Goal: Communication & Community: Answer question/provide support

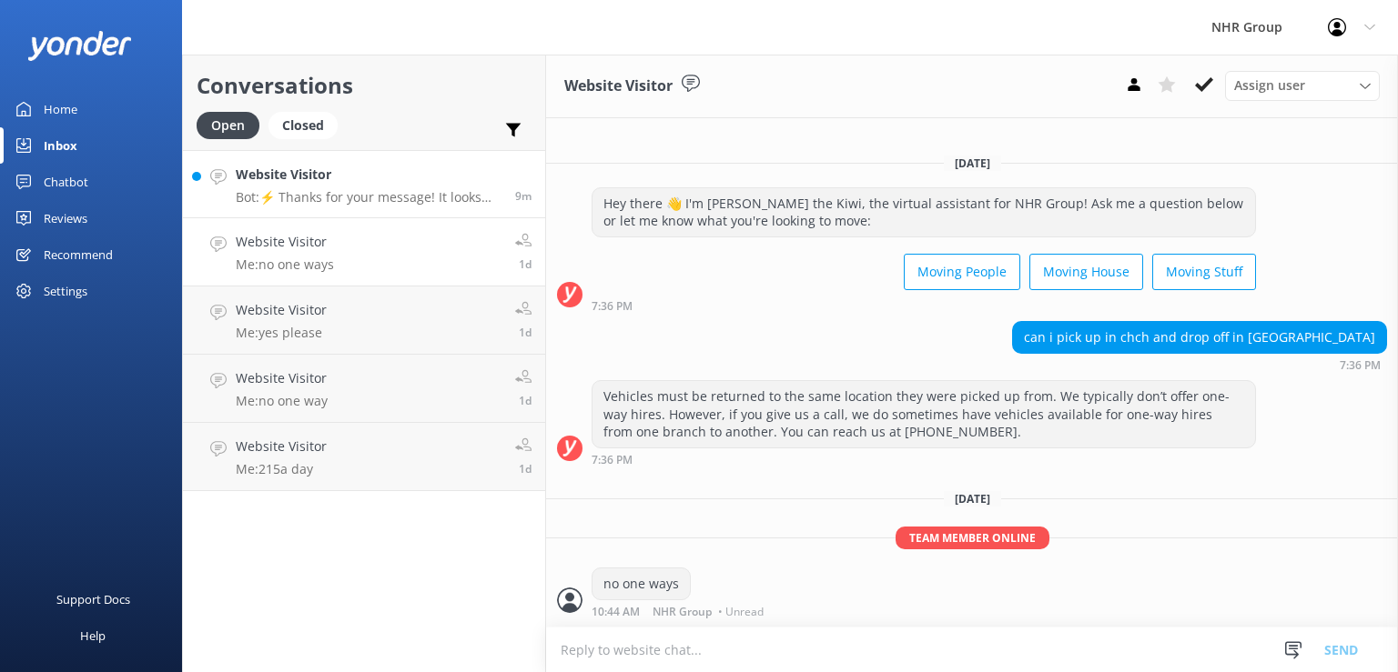
click at [337, 191] on p "Bot: ⚡ Thanks for your message! It looks like this one might be best handled by…" at bounding box center [369, 197] width 266 height 16
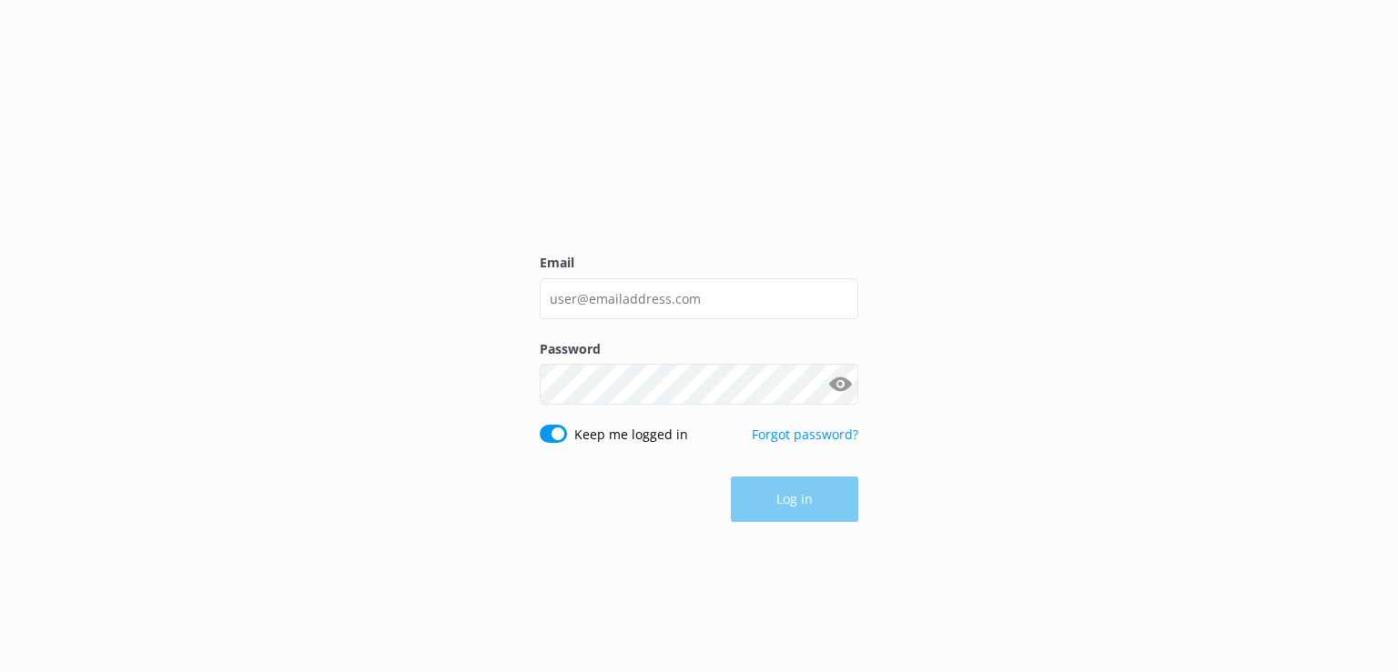
type input "[EMAIL_ADDRESS][DOMAIN_NAME]"
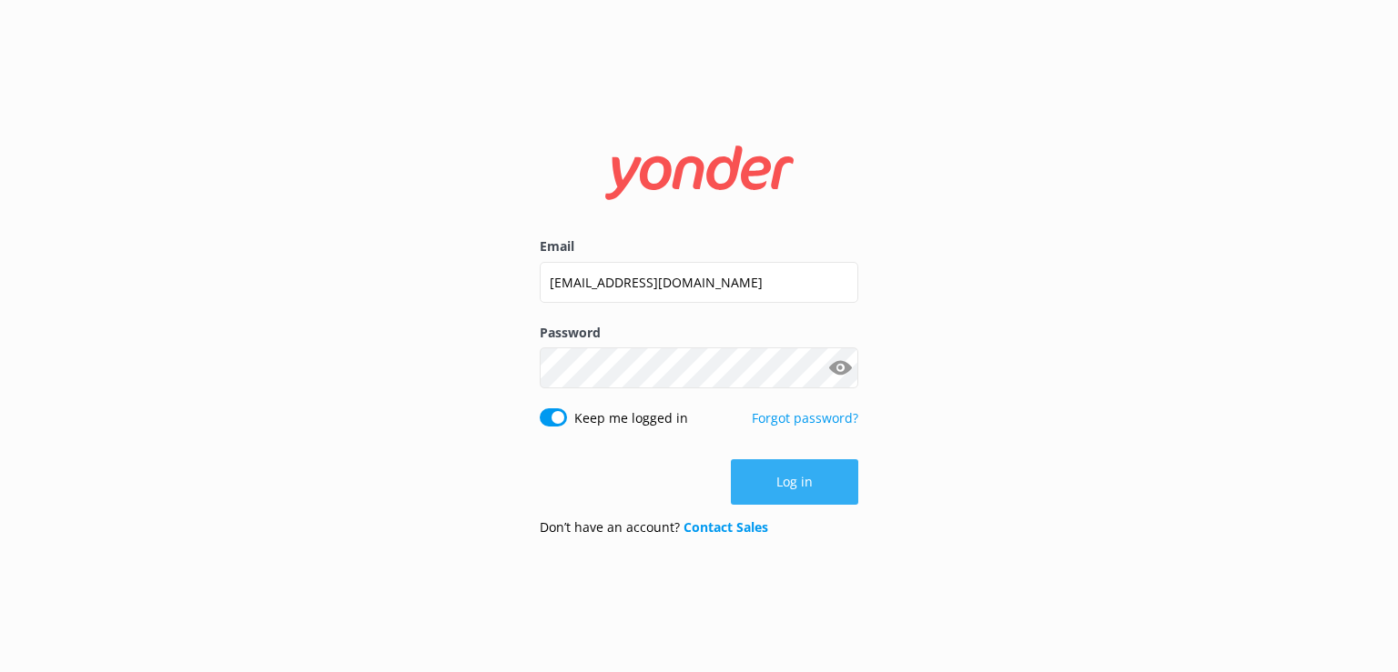
click at [770, 471] on button "Log in" at bounding box center [794, 482] width 127 height 45
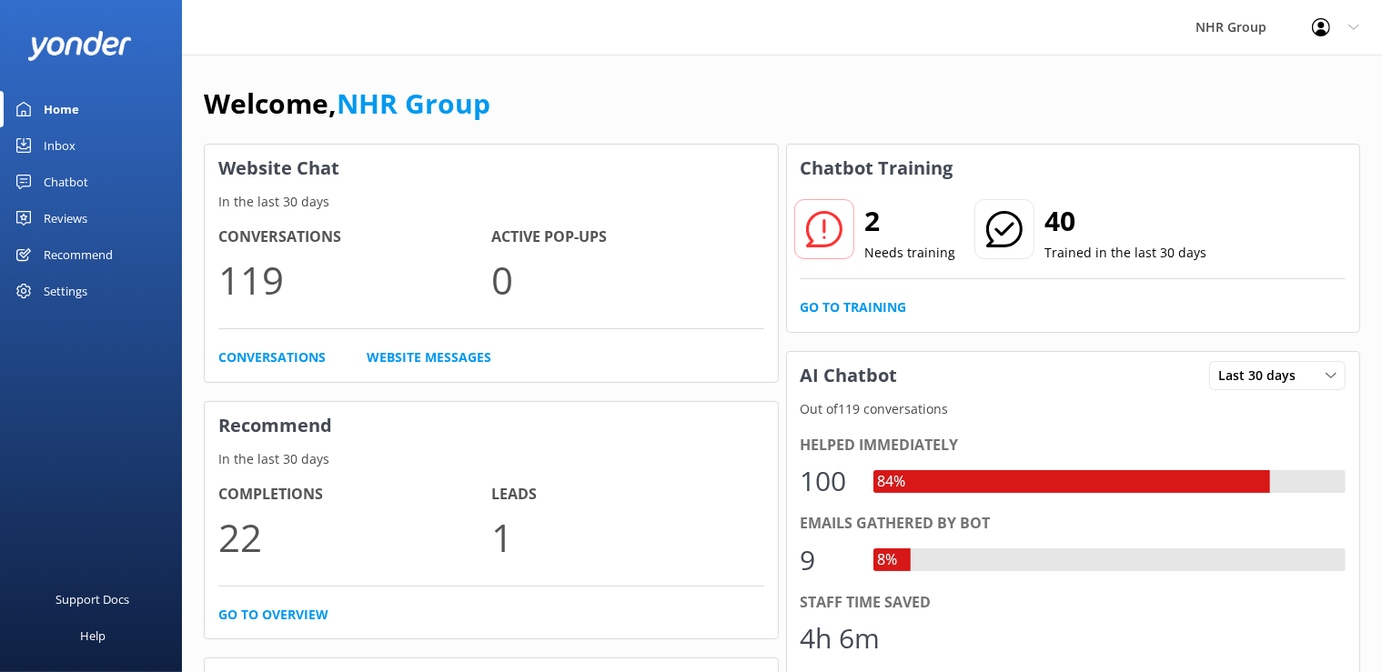
click at [43, 175] on link "Chatbot" at bounding box center [91, 182] width 182 height 36
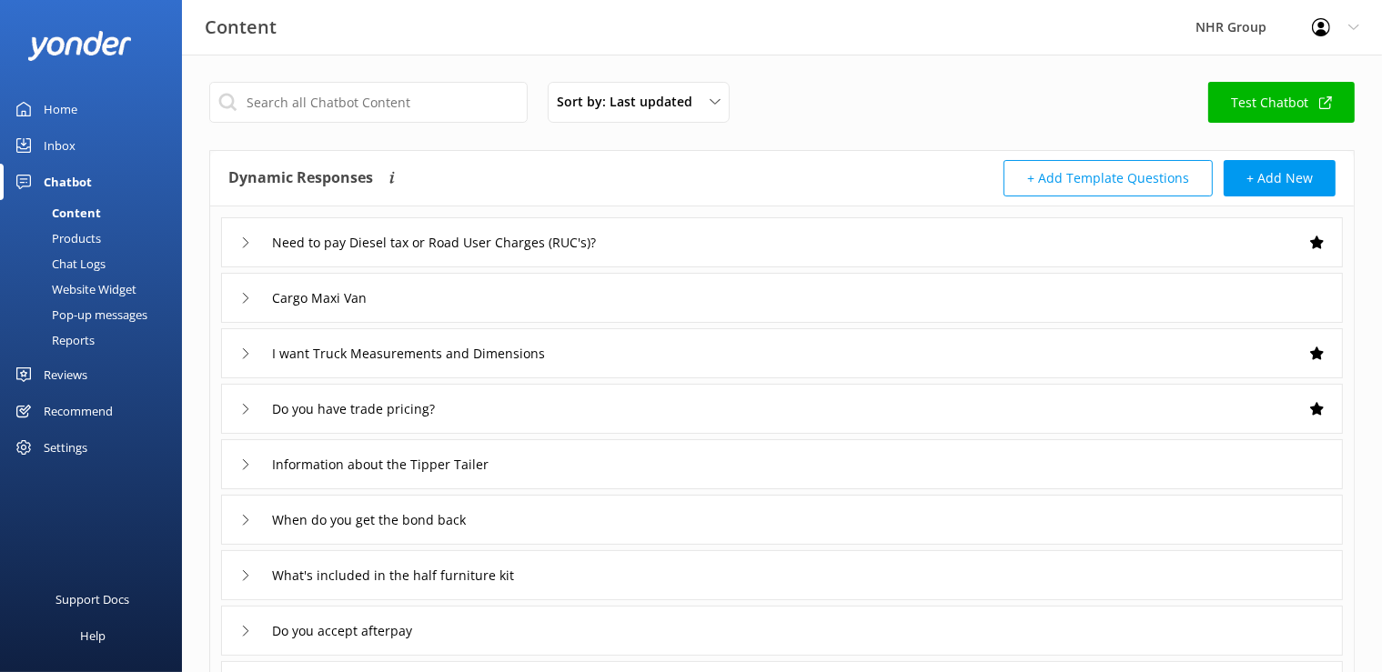
click at [60, 133] on div "Inbox" at bounding box center [60, 145] width 32 height 36
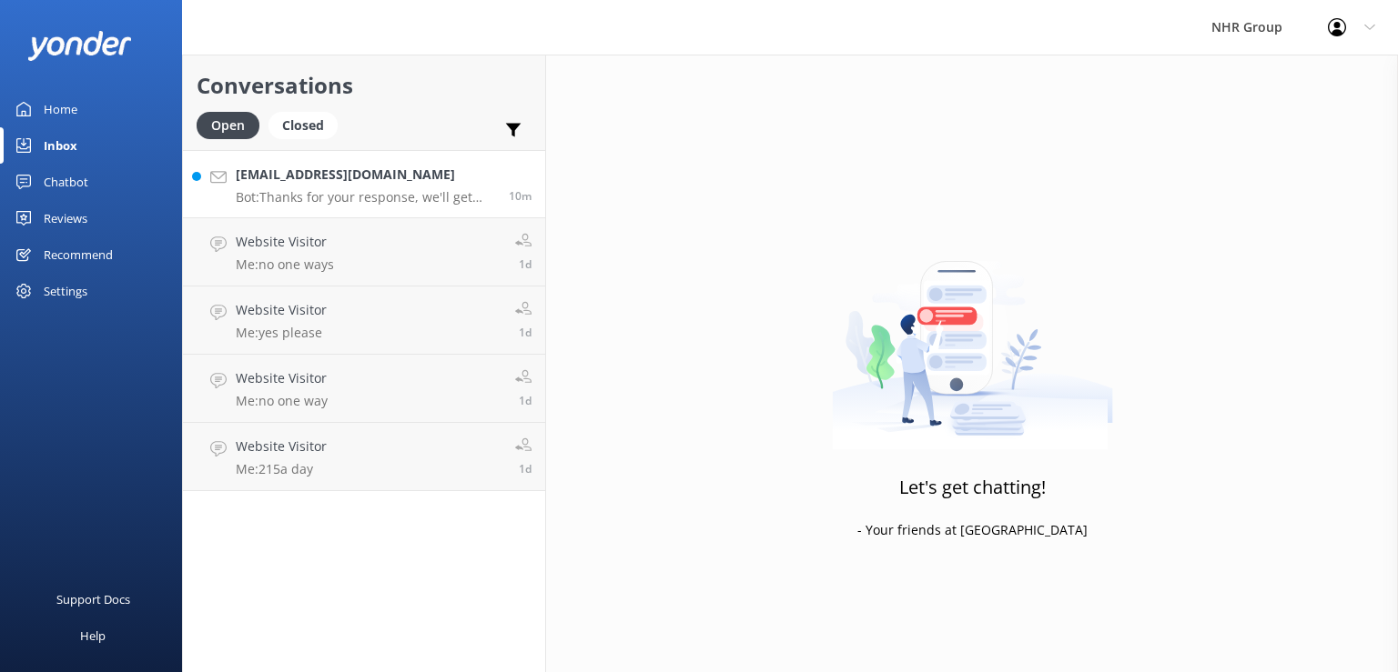
click at [353, 191] on p "Bot: Thanks for your response, we'll get back to you as soon as we can during o…" at bounding box center [365, 197] width 259 height 16
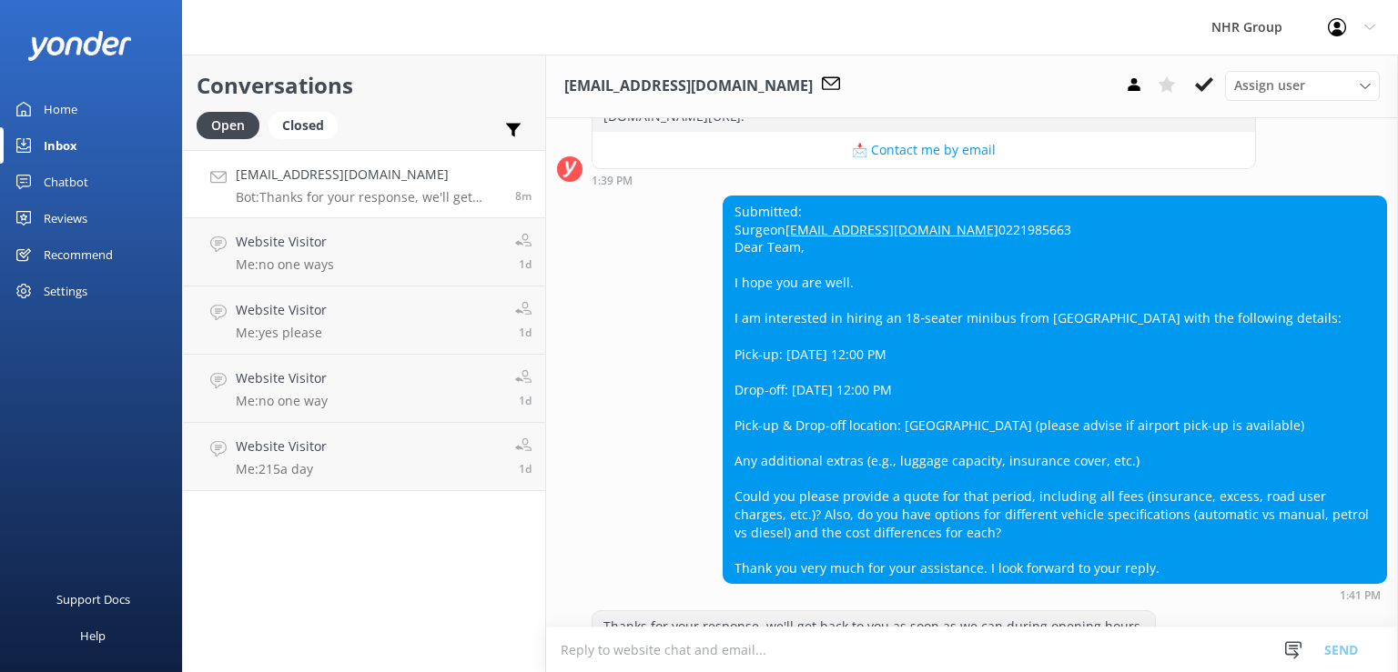
scroll to position [397, 0]
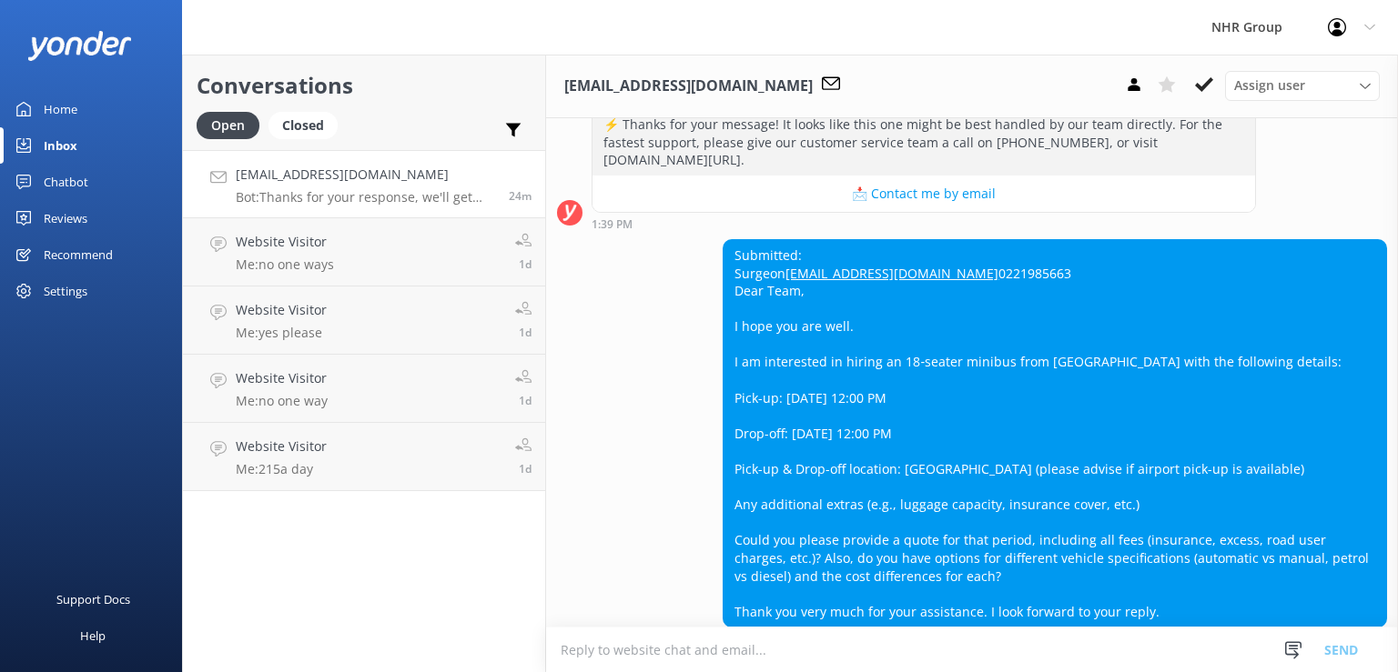
drag, startPoint x: 1168, startPoint y: 466, endPoint x: 1397, endPoint y: 56, distance: 469.7
click at [1387, 431] on div "Submitted: Surgeon [EMAIL_ADDRESS][DOMAIN_NAME] 0221985663 Dear Team, I hope yo…" at bounding box center [1055, 433] width 664 height 389
click at [744, 663] on textarea at bounding box center [972, 650] width 852 height 45
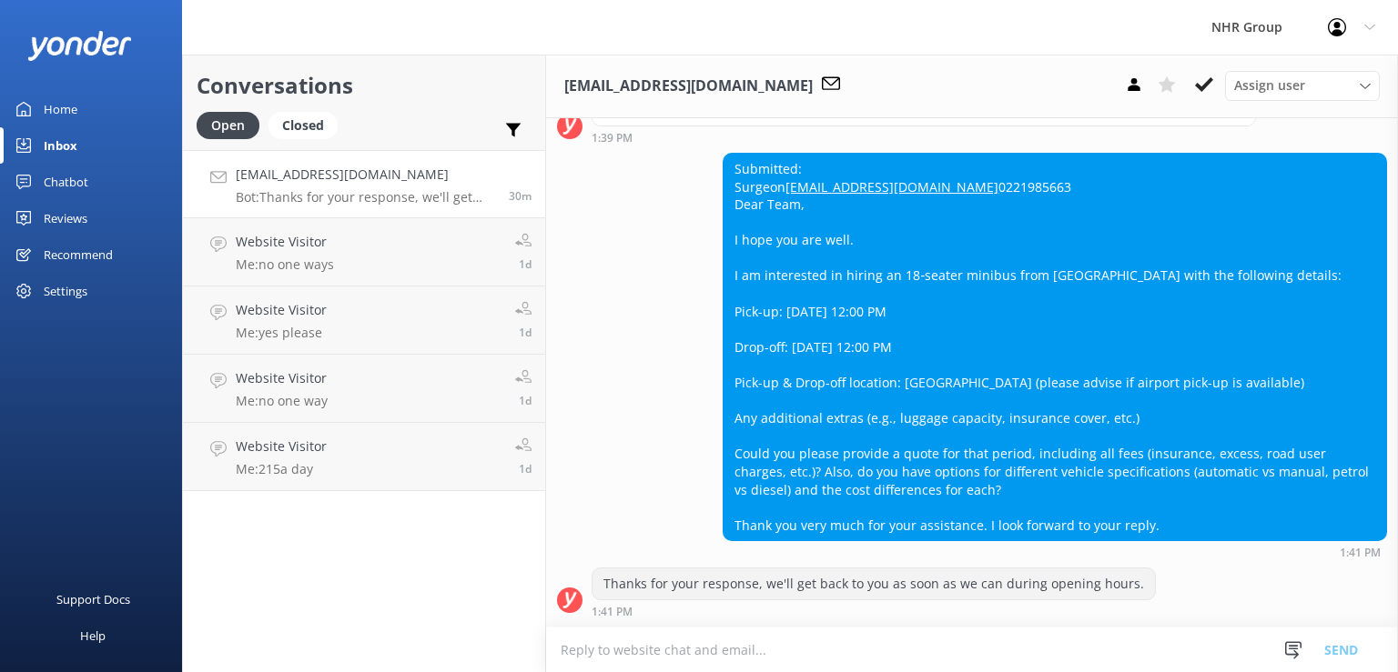
scroll to position [515, 0]
type textarea "."
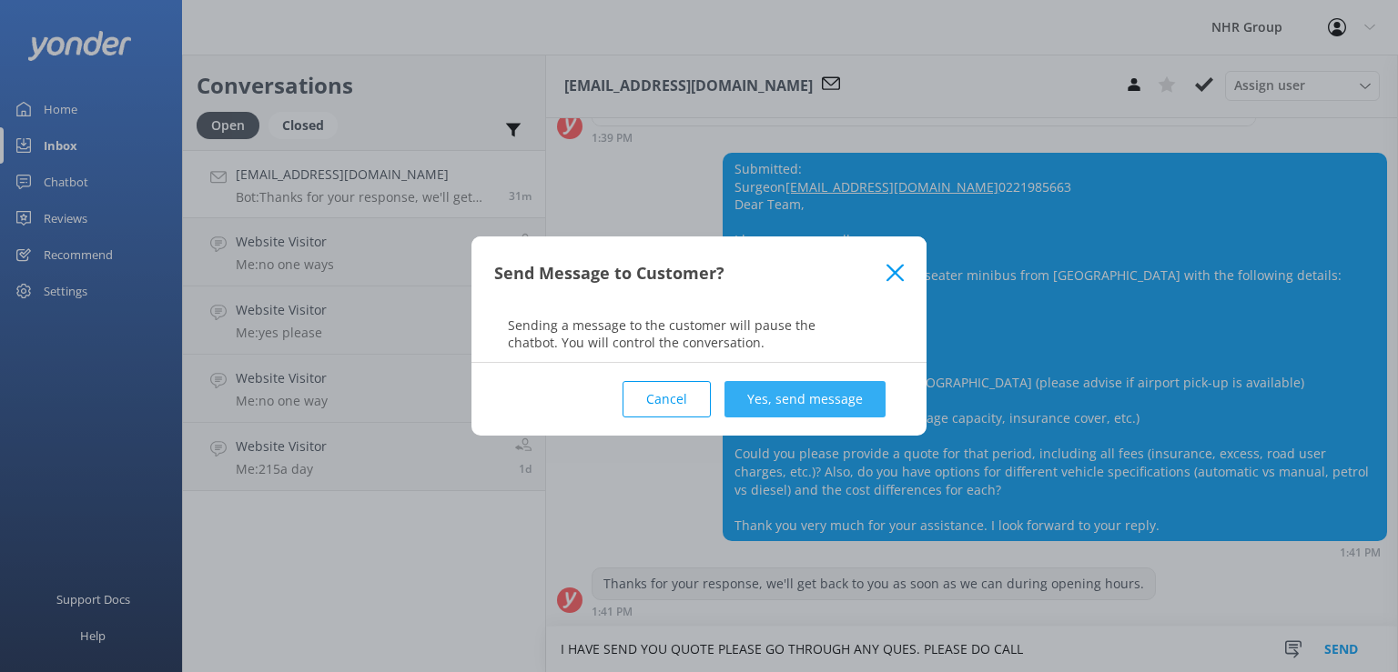
type textarea "I HAVE SEND YOU QUOTE PLEASE GO THROUGH ANY QUES. PLEASE DO CALL"
click at [773, 399] on button "Yes, send message" at bounding box center [804, 399] width 161 height 36
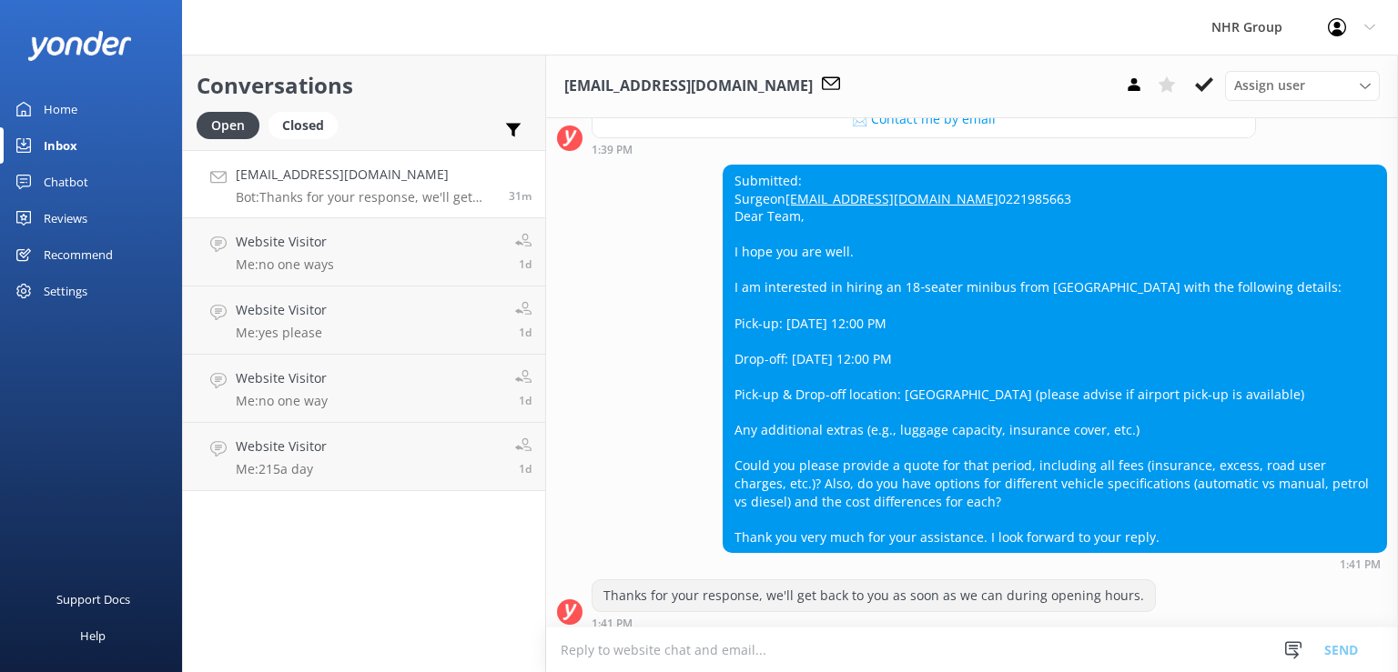
scroll to position [633, 0]
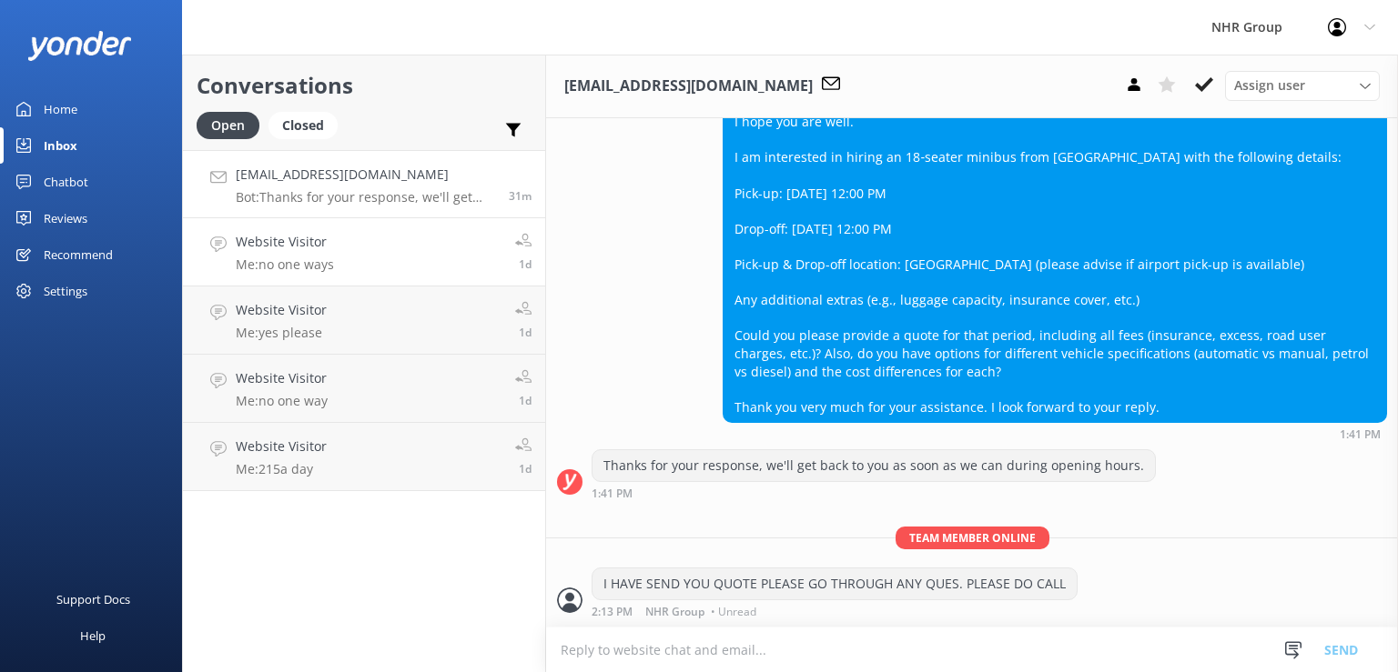
click at [292, 233] on h4 "Website Visitor" at bounding box center [285, 242] width 98 height 20
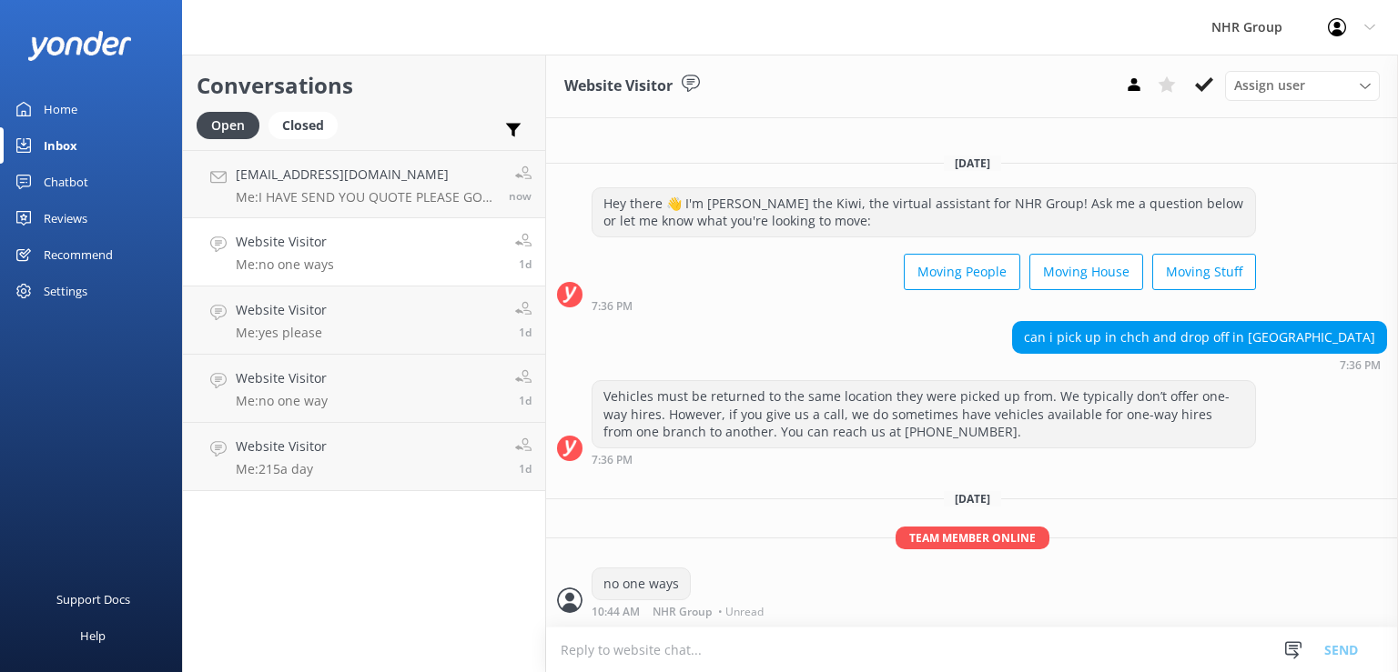
click at [384, 261] on link "Website Visitor Me: no one ways 1d" at bounding box center [364, 252] width 362 height 68
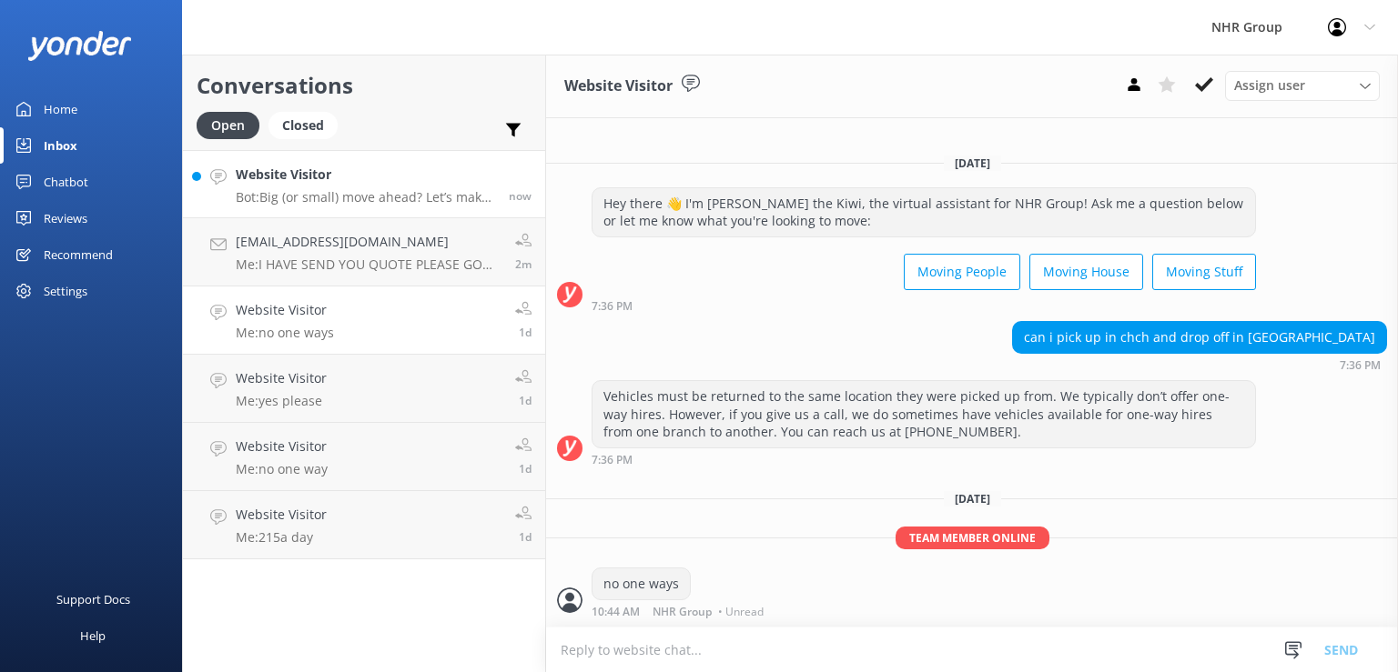
click at [420, 195] on p "Bot: Big (or small) move ahead? Let’s make sure you’ve got the right wheels. Ta…" at bounding box center [365, 197] width 259 height 16
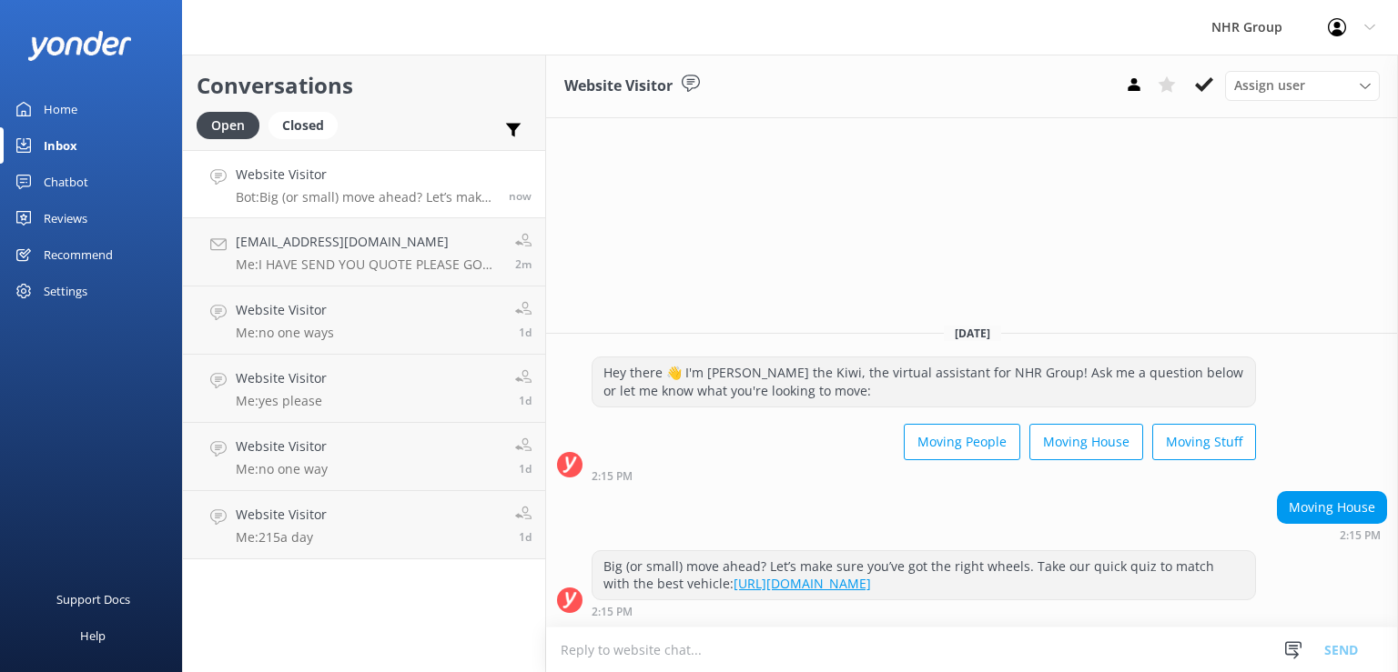
click at [811, 632] on textarea at bounding box center [972, 650] width 852 height 45
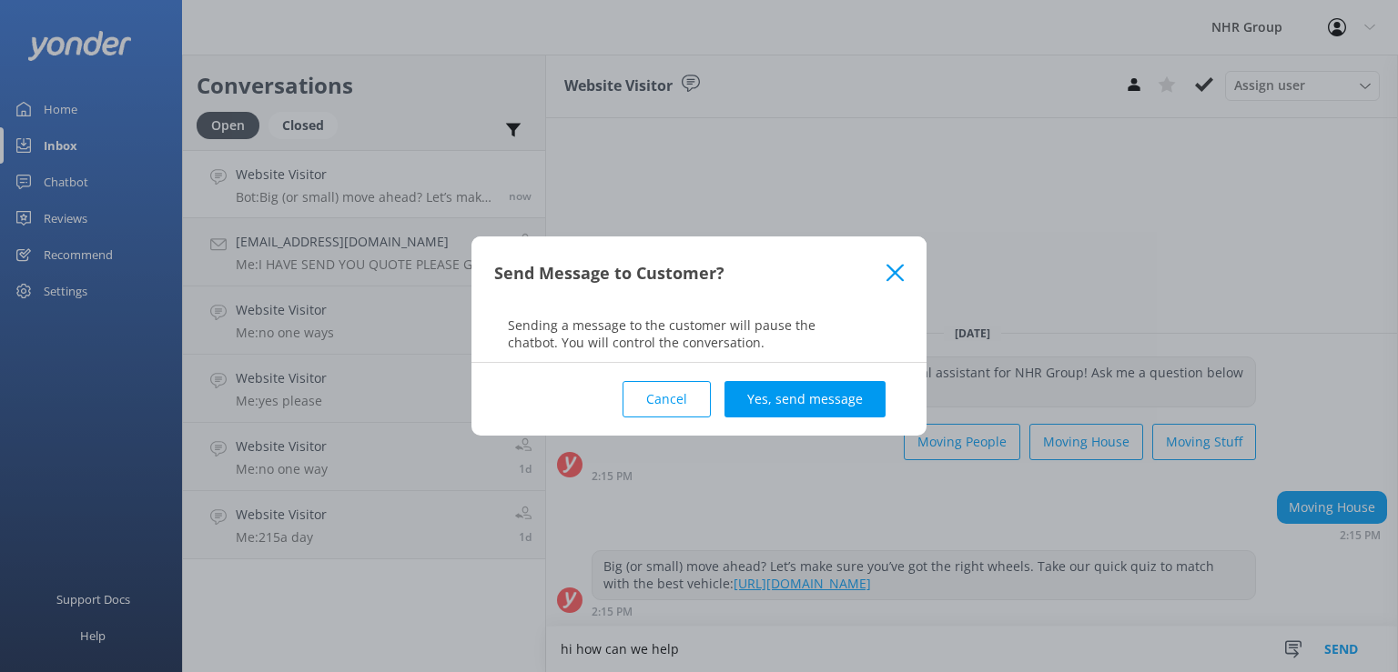
type textarea "hi how can we help"
click at [795, 364] on div "Cancel Yes, send message" at bounding box center [698, 399] width 409 height 73
click at [793, 404] on button "Yes, send message" at bounding box center [804, 399] width 161 height 36
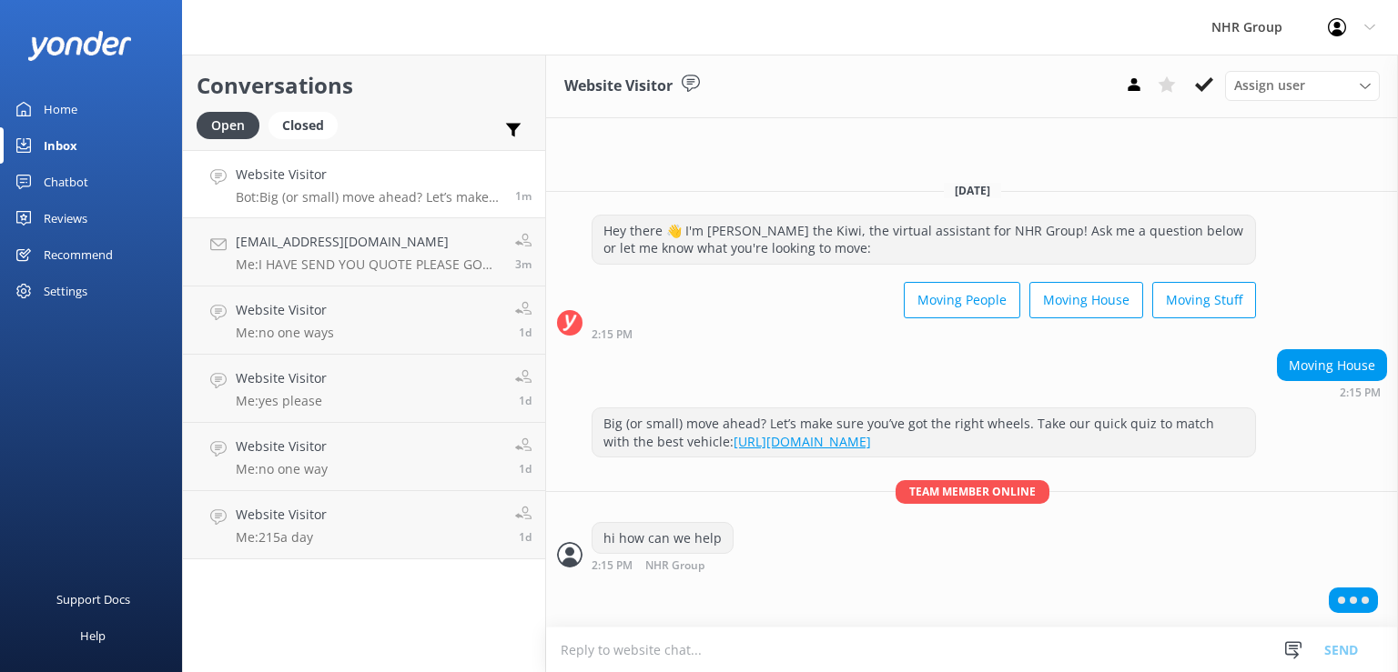
click at [691, 640] on textarea at bounding box center [972, 650] width 852 height 45
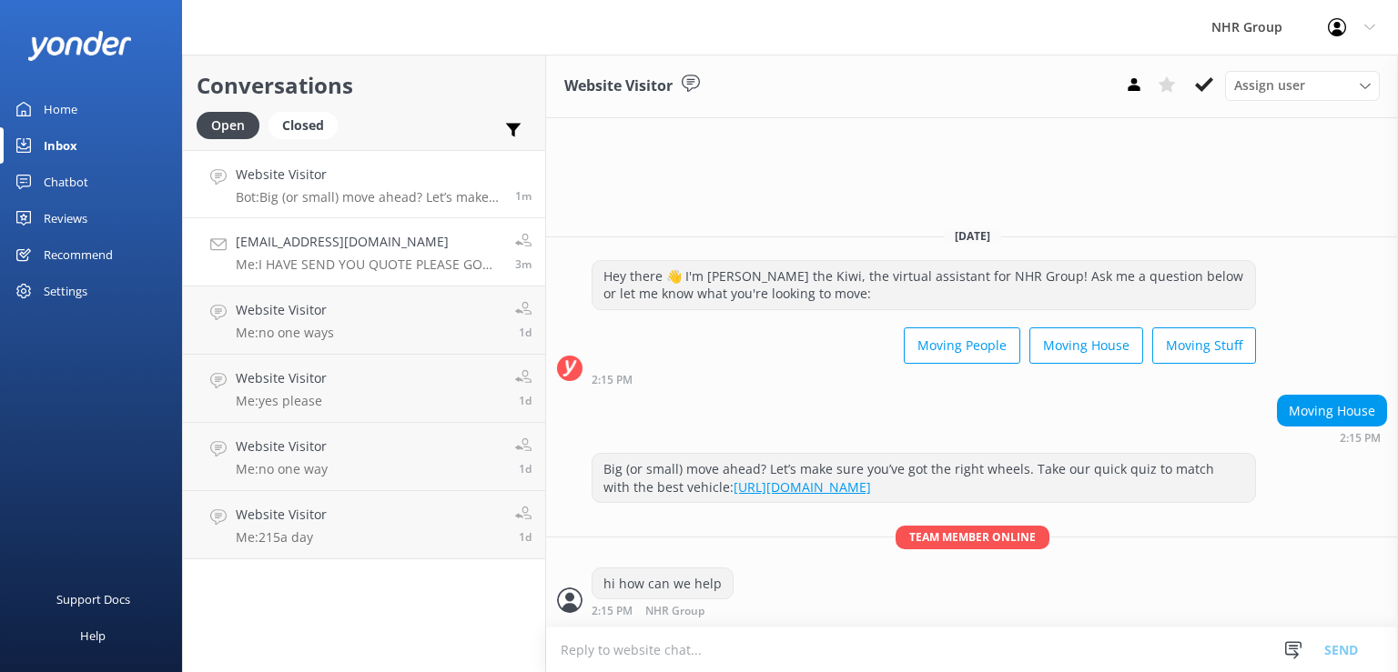
click at [331, 257] on div "[EMAIL_ADDRESS][DOMAIN_NAME] Me: I HAVE SEND YOU QUOTE PLEASE GO THROUGH ANY QU…" at bounding box center [369, 252] width 266 height 40
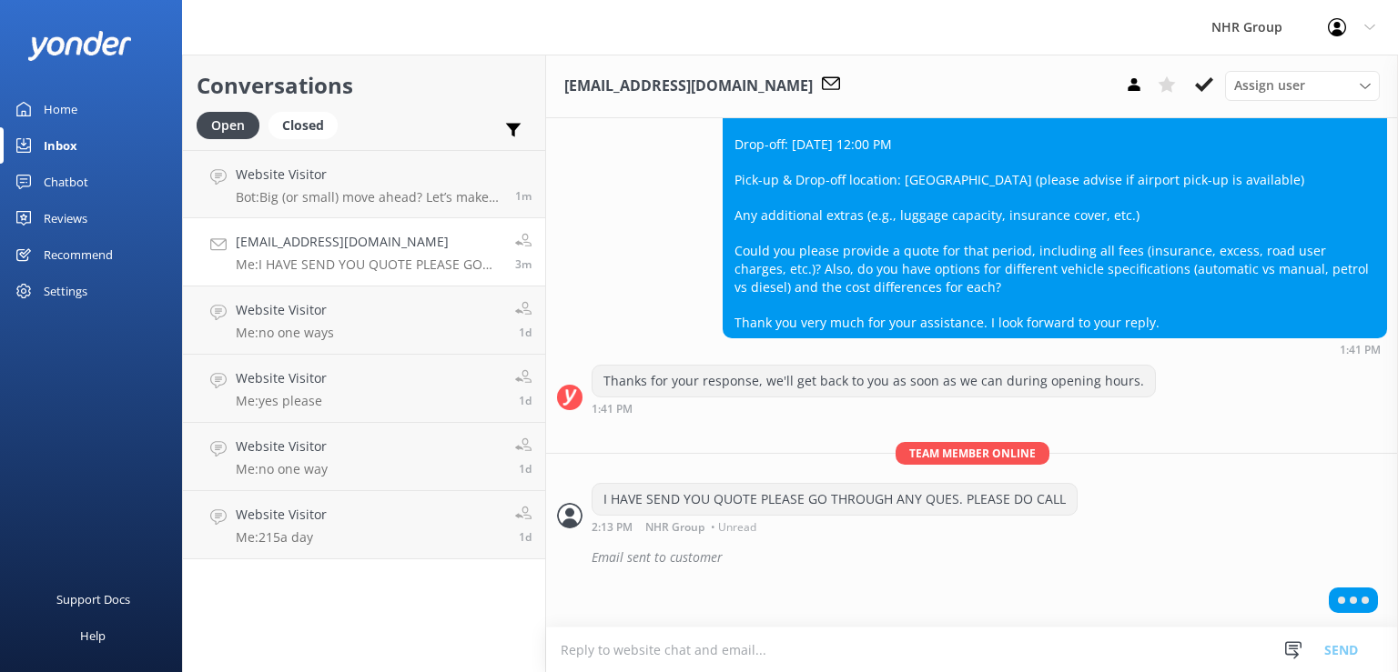
scroll to position [672, 0]
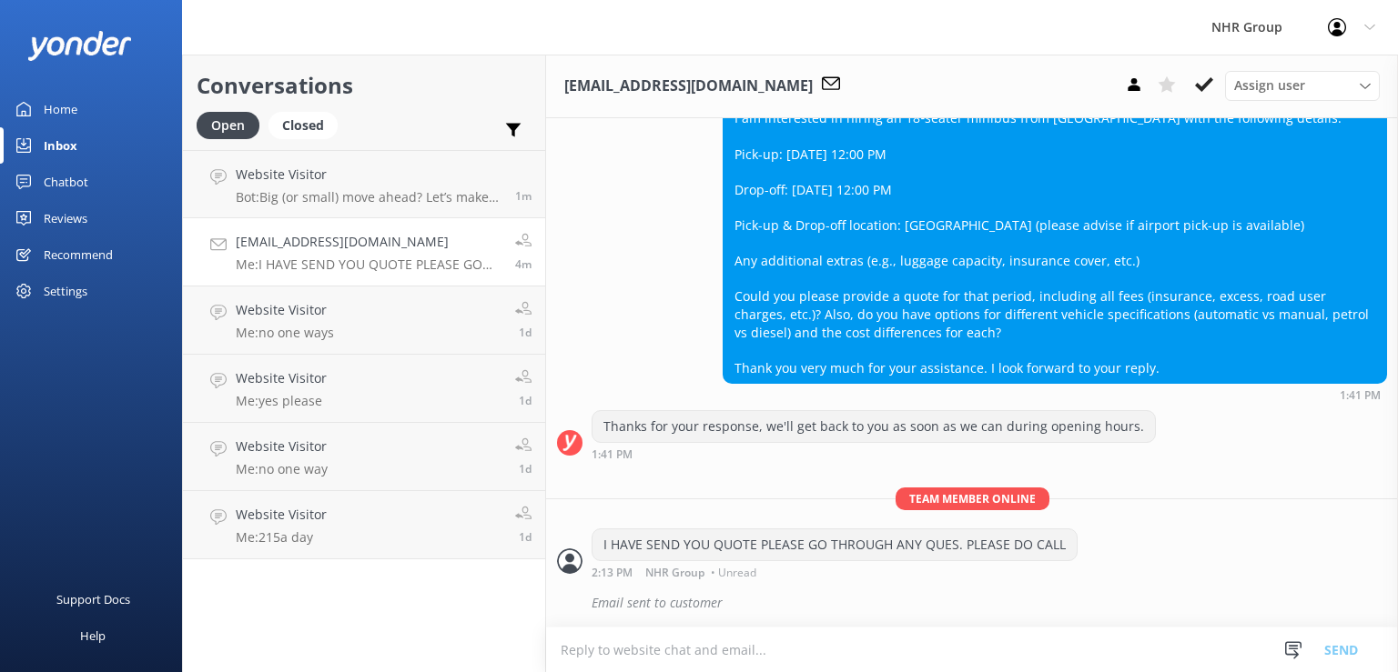
click at [342, 247] on h4 "[EMAIL_ADDRESS][DOMAIN_NAME]" at bounding box center [369, 242] width 266 height 20
click at [324, 318] on h4 "Website Visitor" at bounding box center [285, 310] width 98 height 20
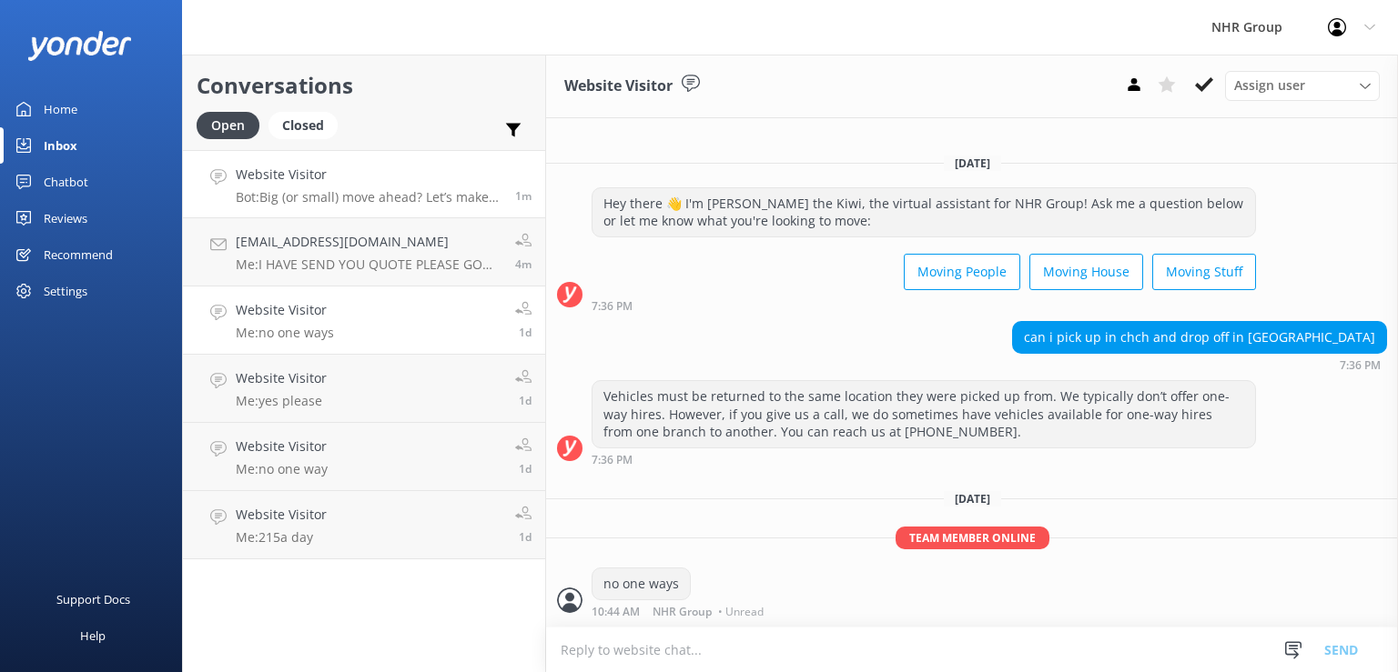
click at [315, 187] on div "Website Visitor Bot: Big (or small) move ahead? Let’s make sure you’ve got the …" at bounding box center [369, 184] width 266 height 39
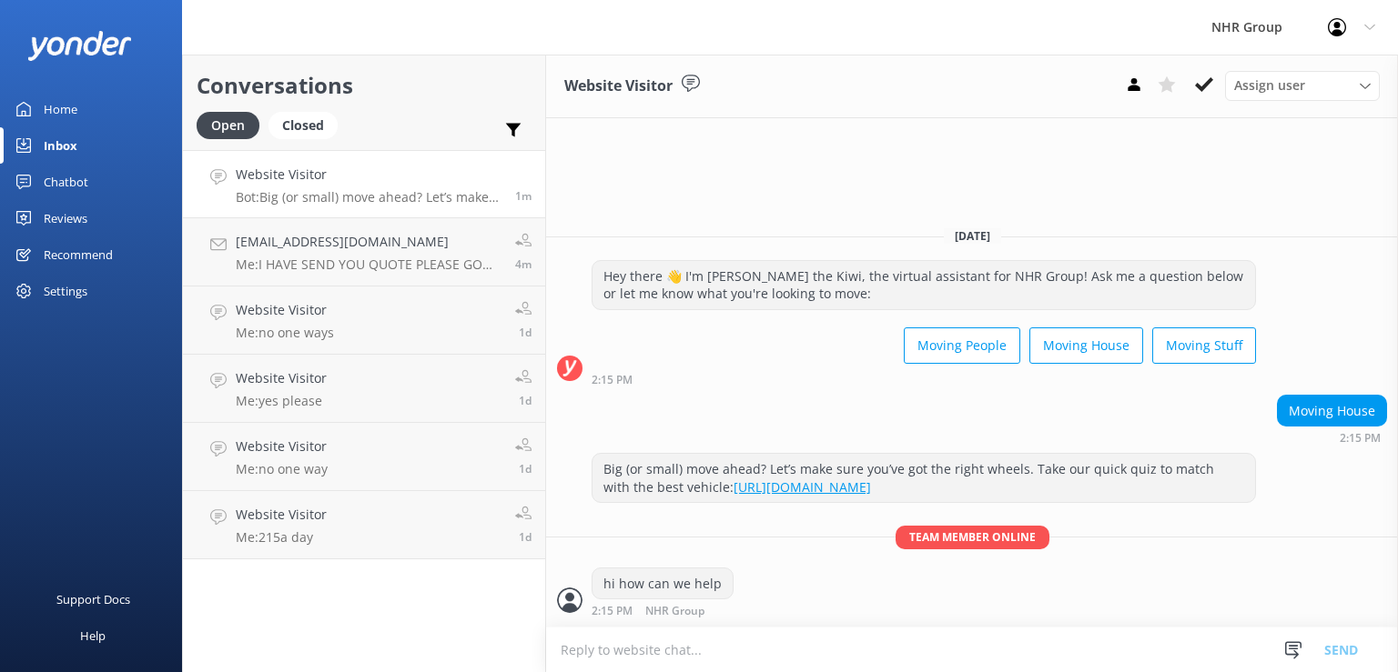
click at [315, 187] on div "Website Visitor Bot: Big (or small) move ahead? Let’s make sure you’ve got the …" at bounding box center [369, 184] width 266 height 39
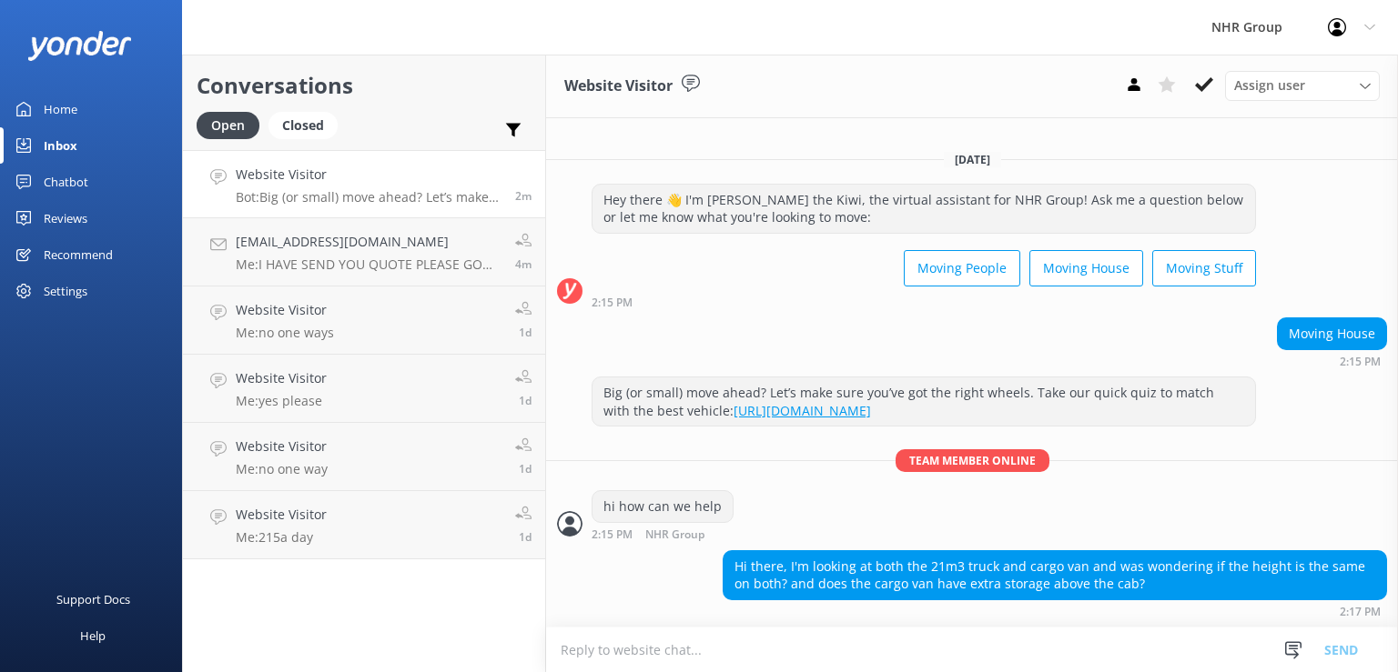
click at [974, 632] on textarea at bounding box center [972, 650] width 852 height 45
click at [852, 639] on textarea at bounding box center [972, 650] width 852 height 45
type textarea "cargo van is 7m3 and 10m3 however truck is 21m3 so there is big difference in h…"
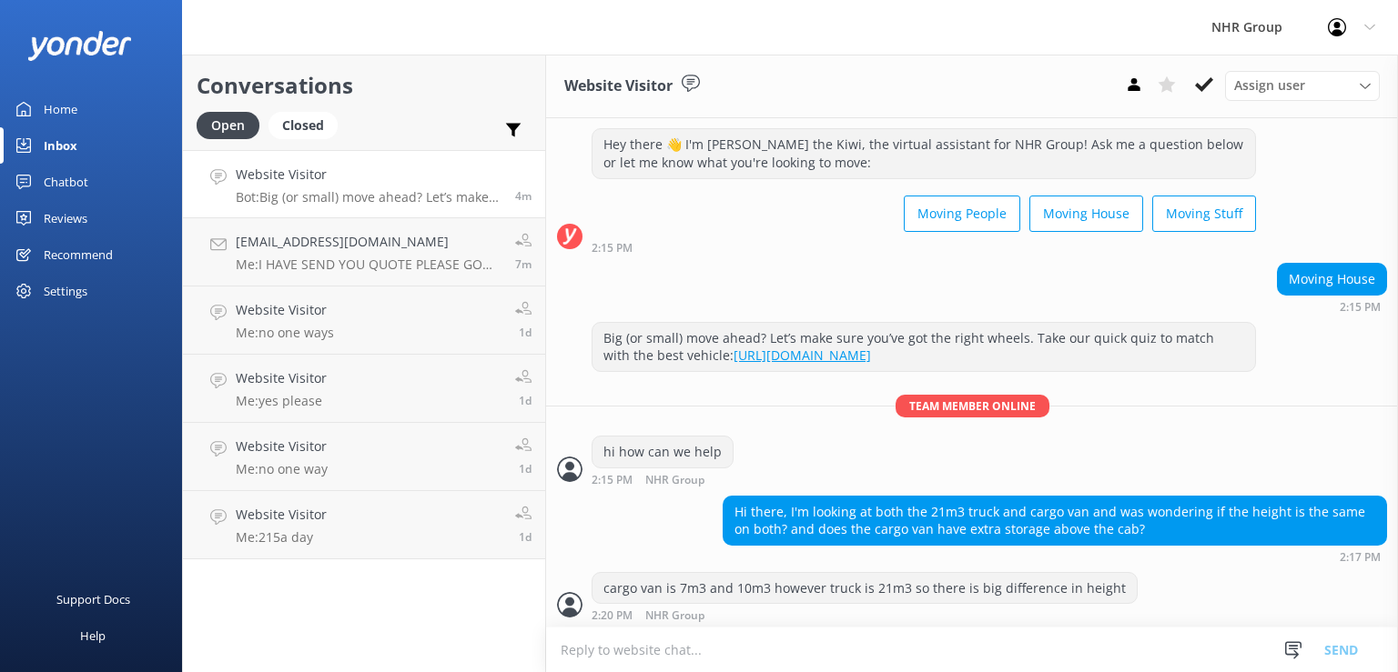
scroll to position [38, 0]
click at [691, 642] on textarea at bounding box center [972, 650] width 852 height 45
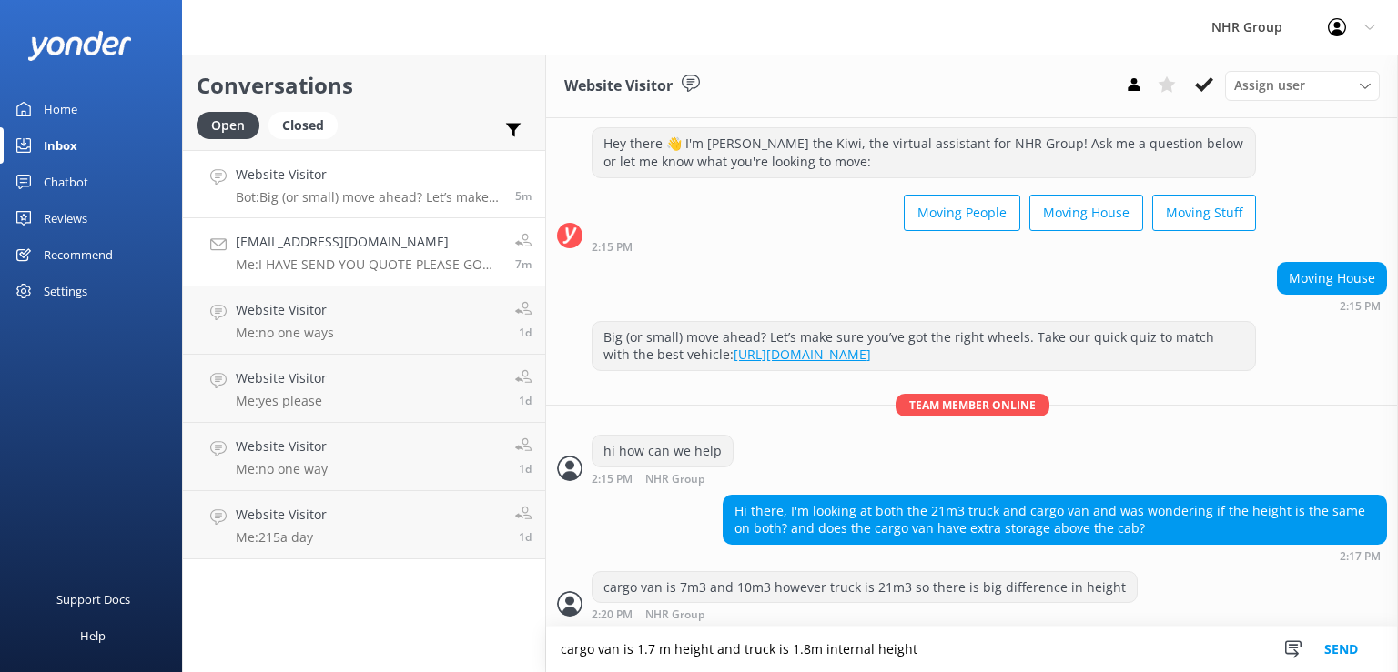
type textarea "cargo van is 1.7 m height and truck is 1.8m internal height"
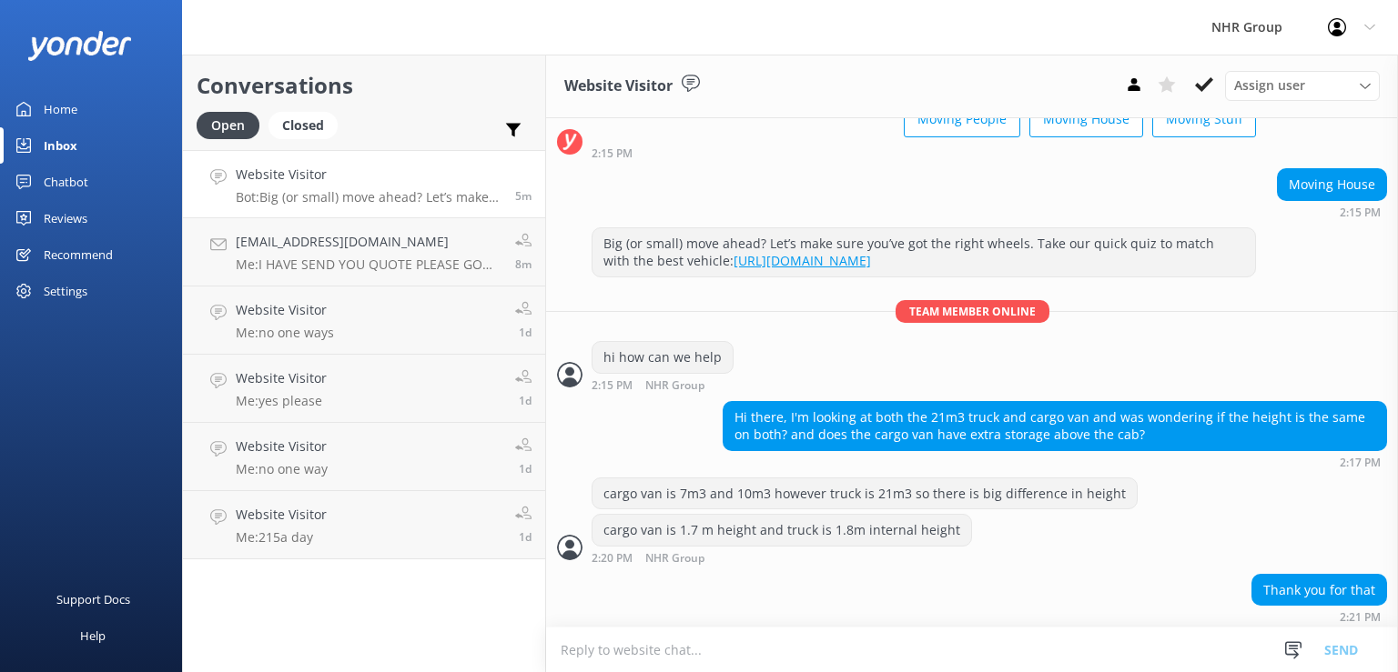
scroll to position [134, 0]
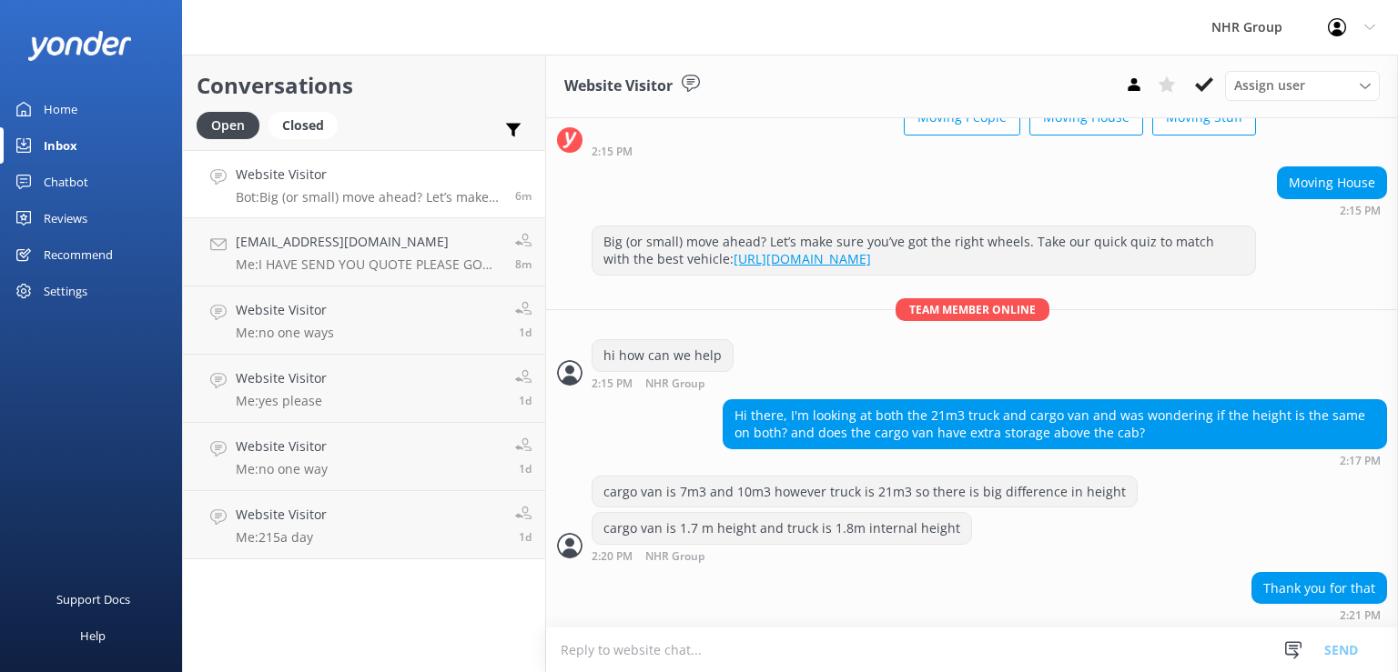
click at [812, 646] on textarea at bounding box center [972, 650] width 852 height 45
type textarea "no worries, anything we can help"
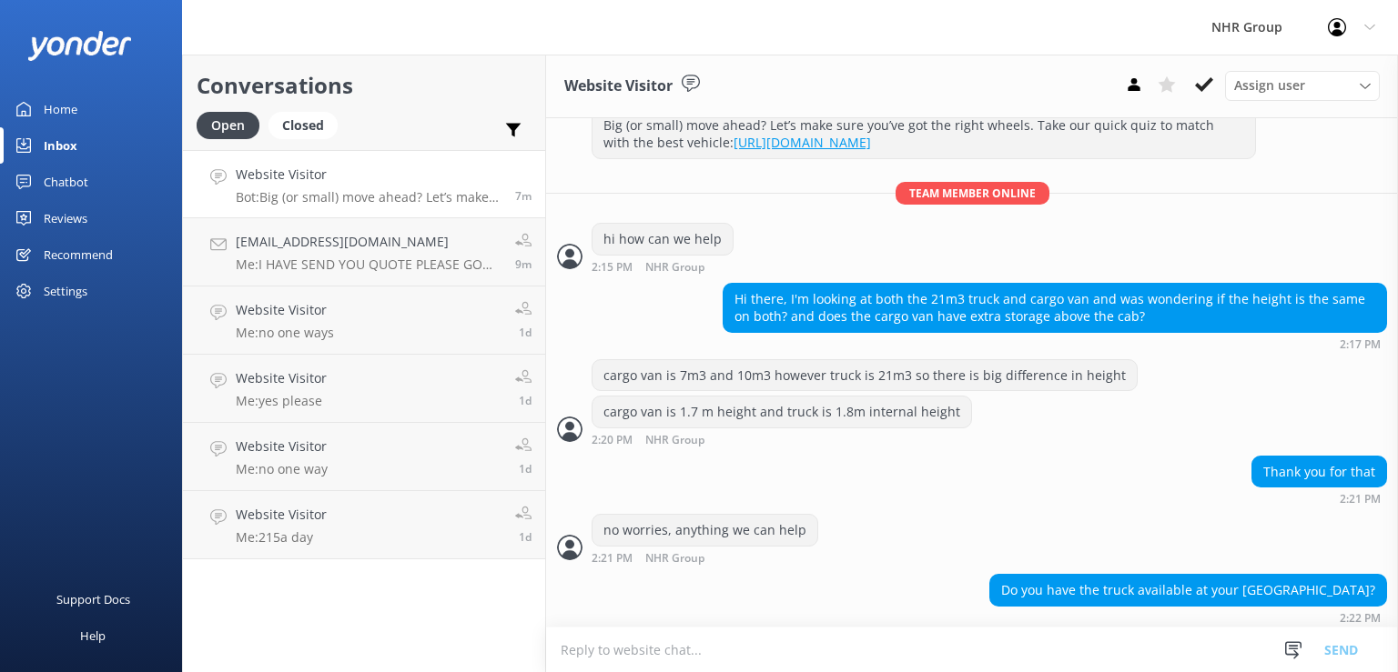
scroll to position [251, 0]
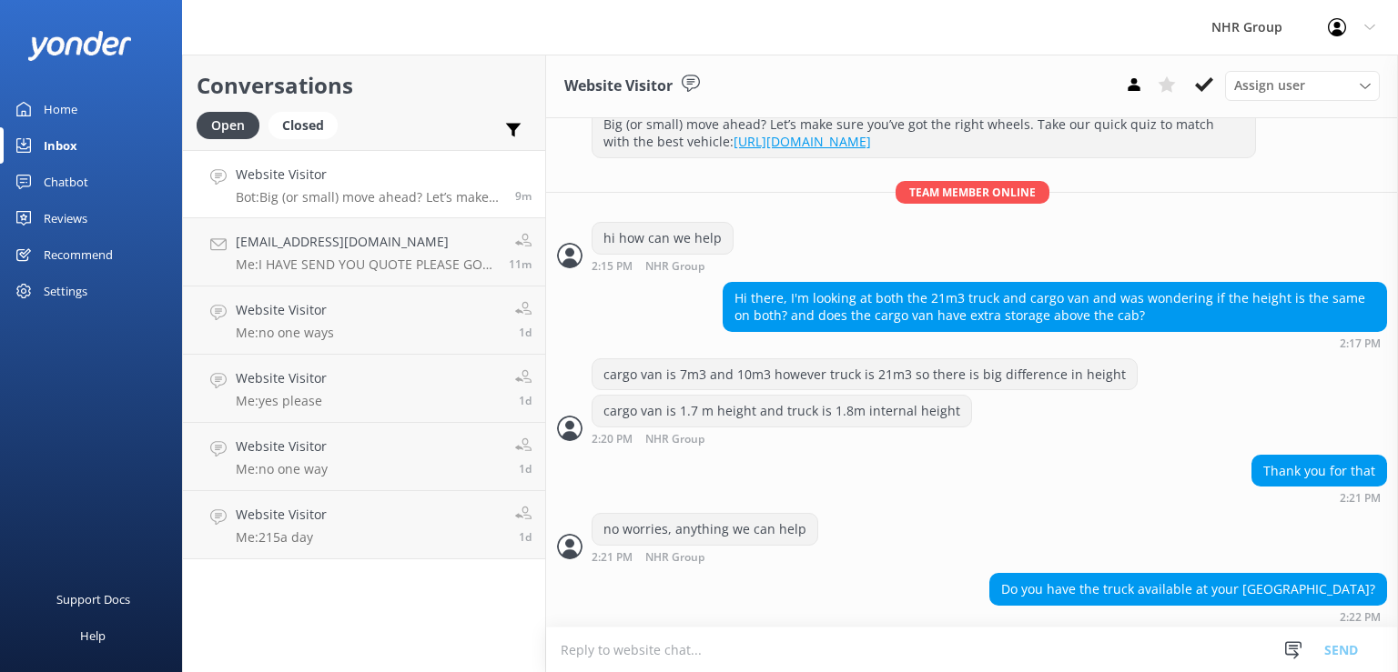
click at [1099, 650] on textarea at bounding box center [972, 650] width 852 height 45
click at [818, 656] on textarea "yes, we do have 21m3 trucks available" at bounding box center [972, 649] width 852 height 45
type textarea "yes, we do have 21m3 trucks available but the cargo maxi van is very rare avail…"
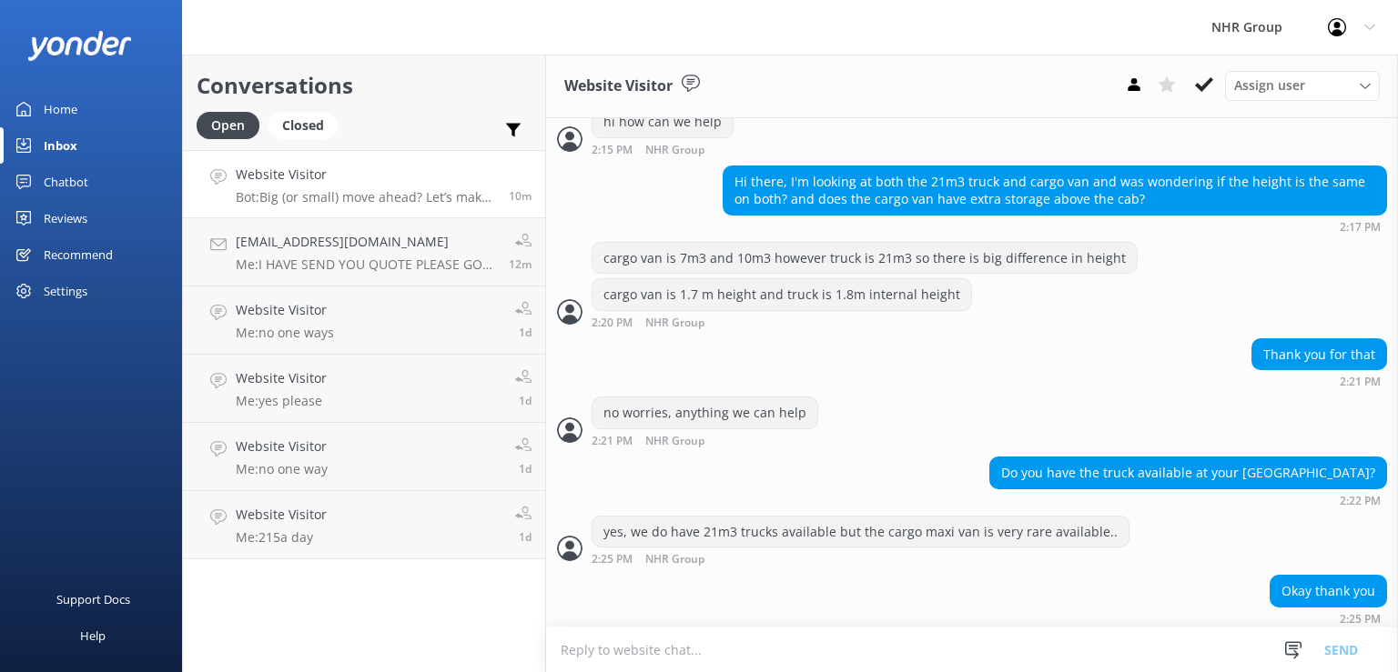
scroll to position [369, 0]
